Goal: Find specific page/section: Find specific page/section

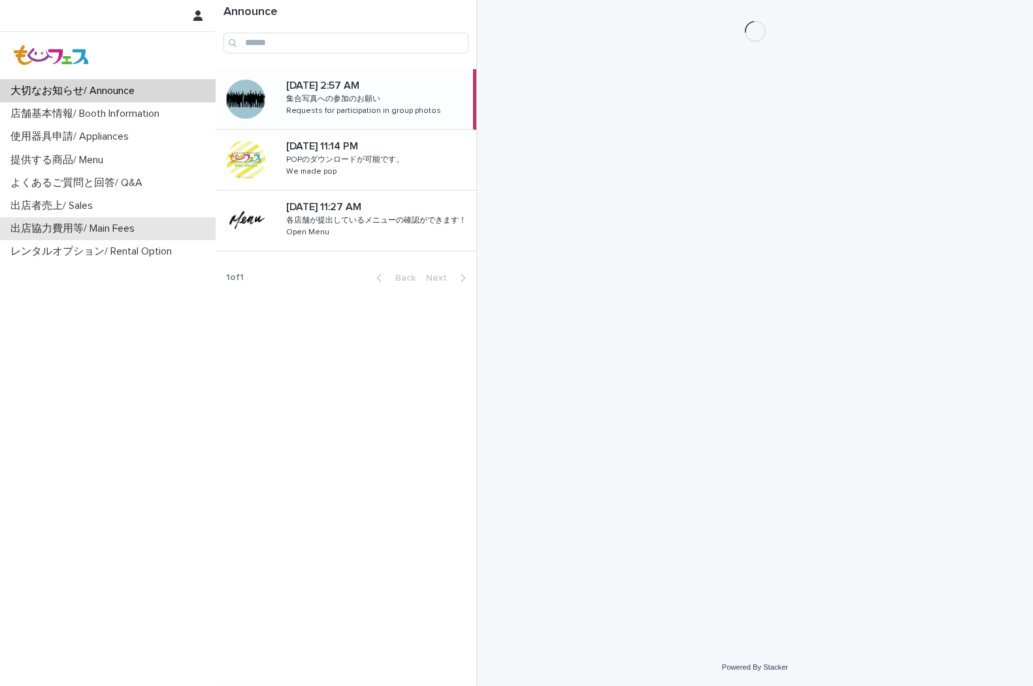
click at [54, 223] on p "出店協力費用等/ Main Fees" at bounding box center [75, 229] width 140 height 12
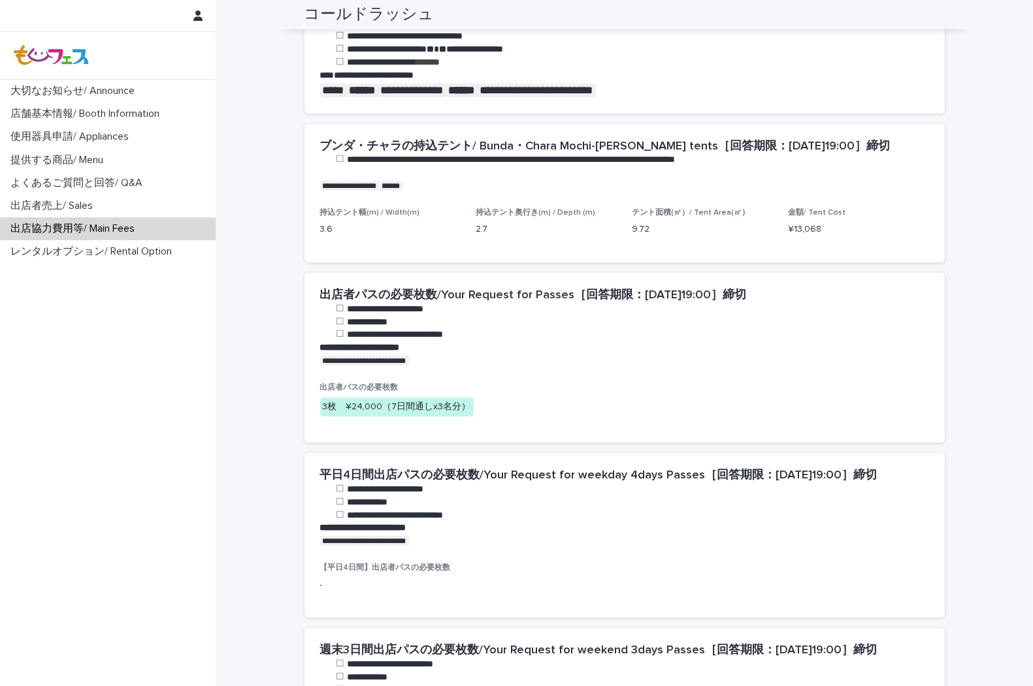
scroll to position [653, 0]
